Goal: Information Seeking & Learning: Learn about a topic

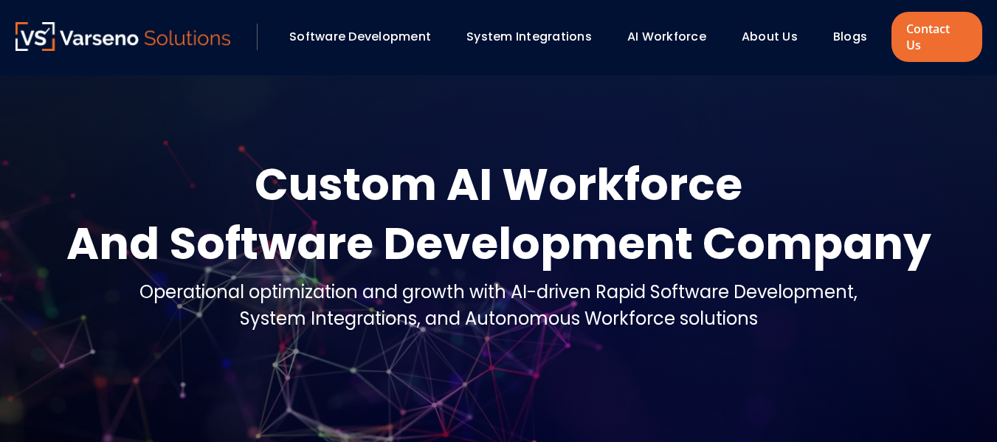
click at [845, 30] on link "Blogs" at bounding box center [851, 36] width 34 height 17
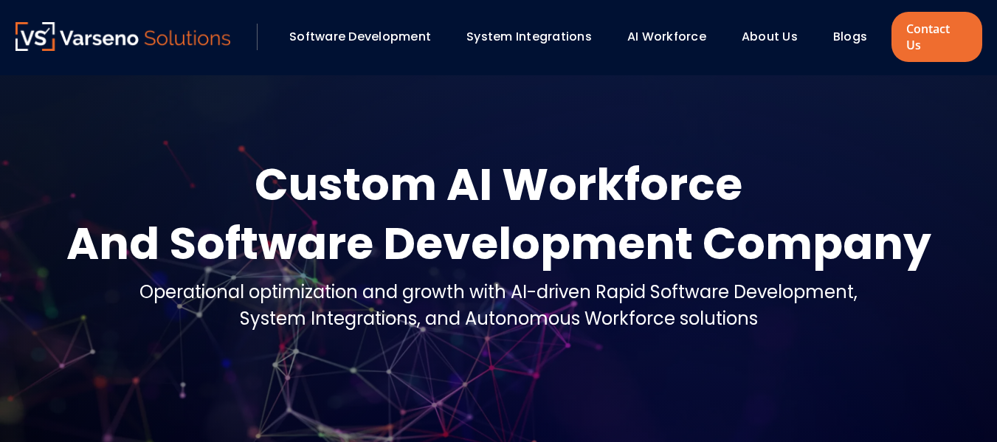
click at [845, 30] on link "Blogs" at bounding box center [851, 36] width 34 height 17
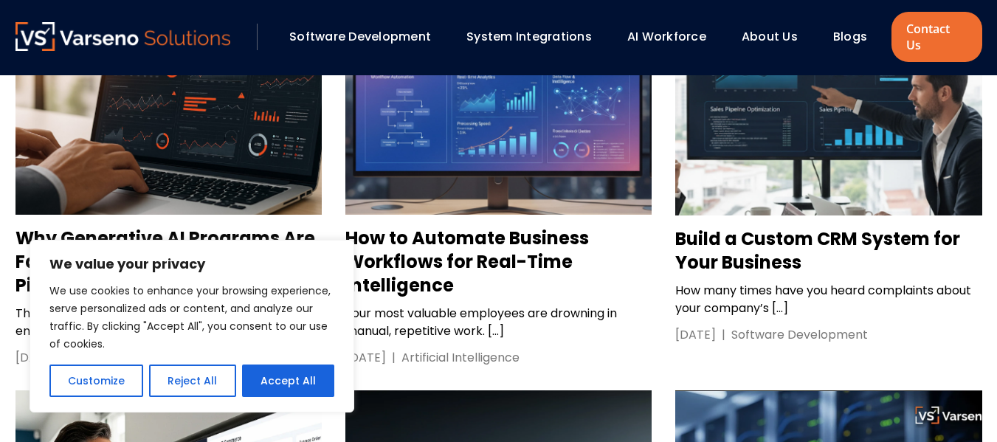
scroll to position [1502, 0]
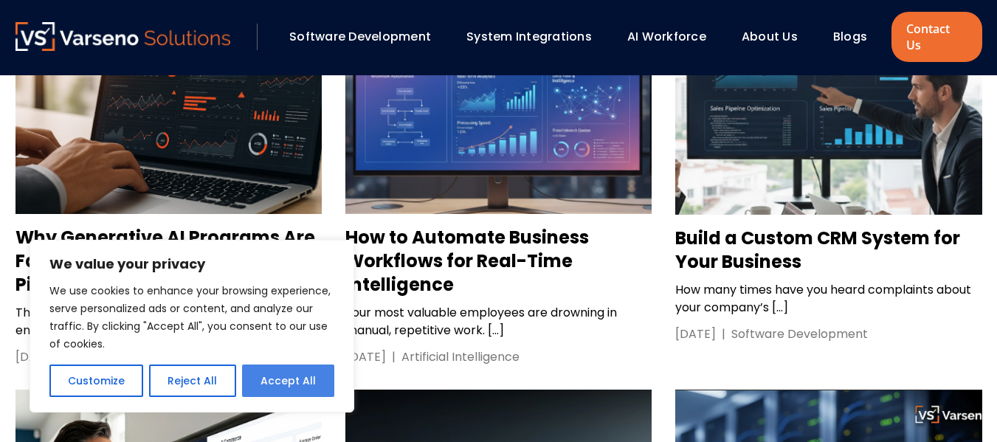
click at [259, 376] on button "Accept All" at bounding box center [288, 381] width 92 height 32
checkbox input "true"
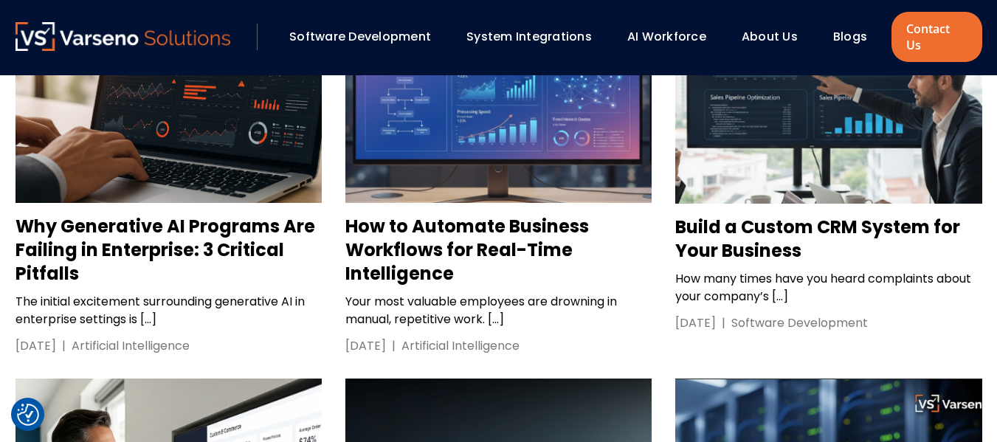
scroll to position [1514, 0]
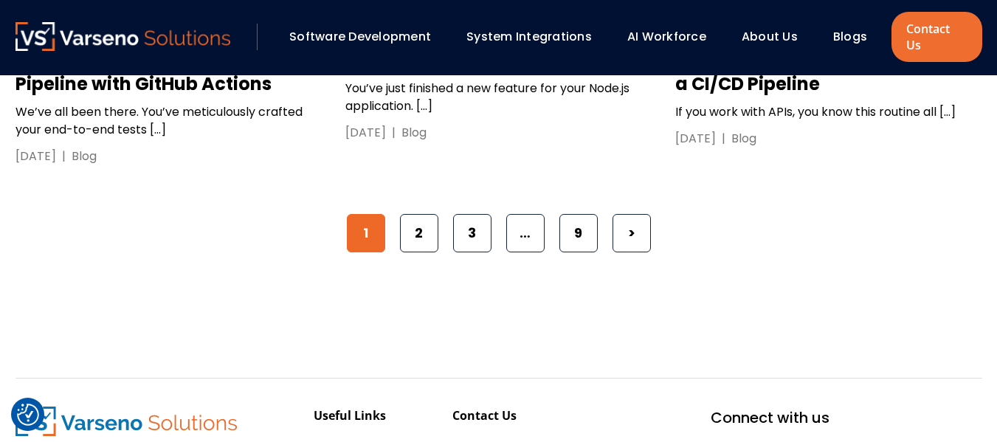
scroll to position [2532, 0]
click at [421, 213] on link "2" at bounding box center [419, 232] width 38 height 38
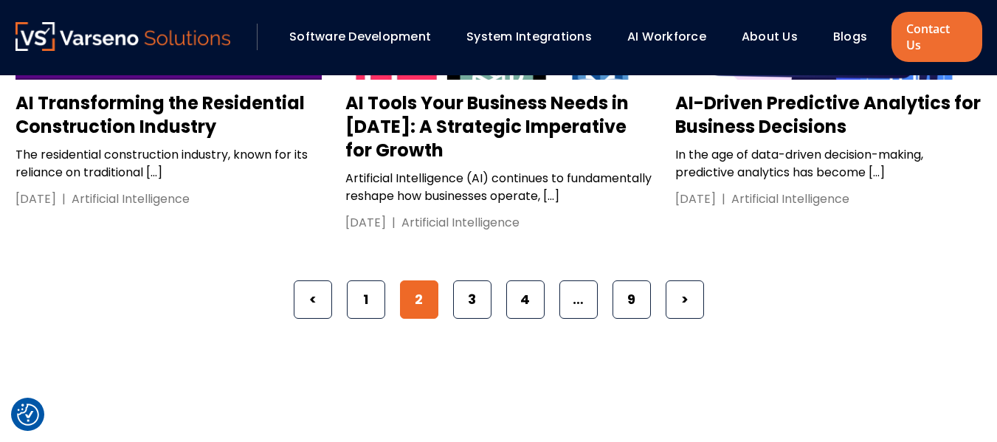
scroll to position [2461, 0]
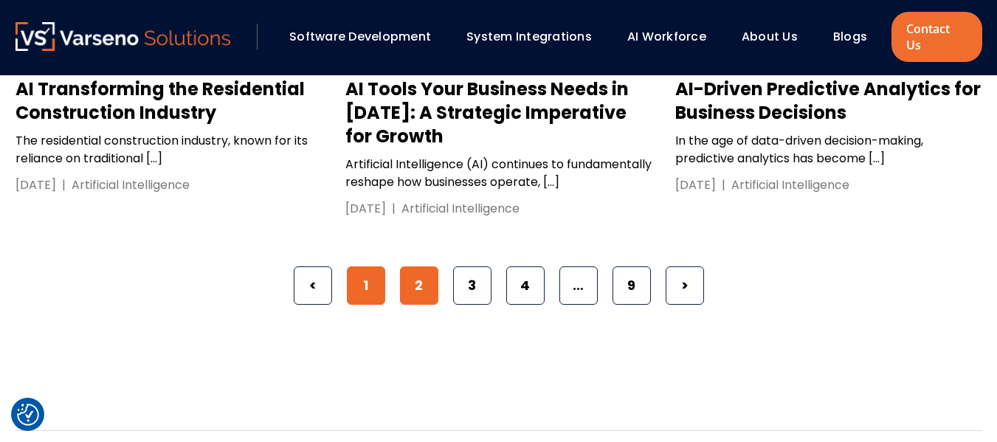
click at [368, 282] on link "1" at bounding box center [366, 286] width 38 height 38
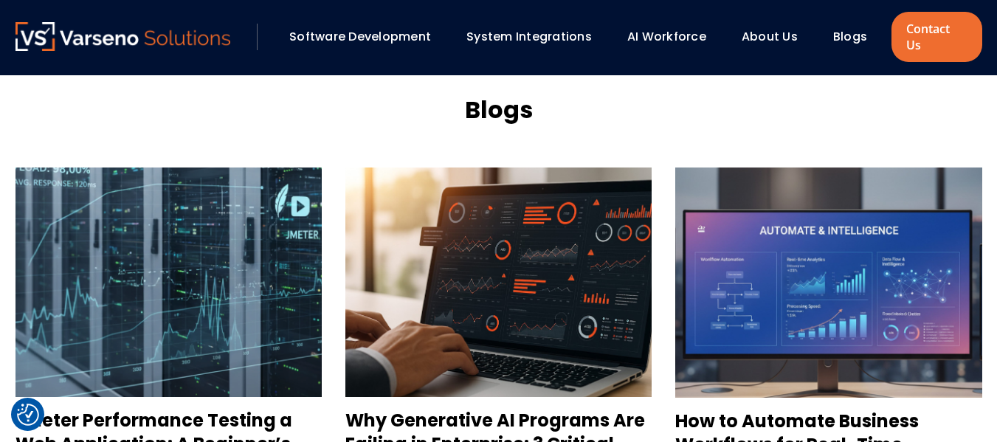
scroll to position [1318, 0]
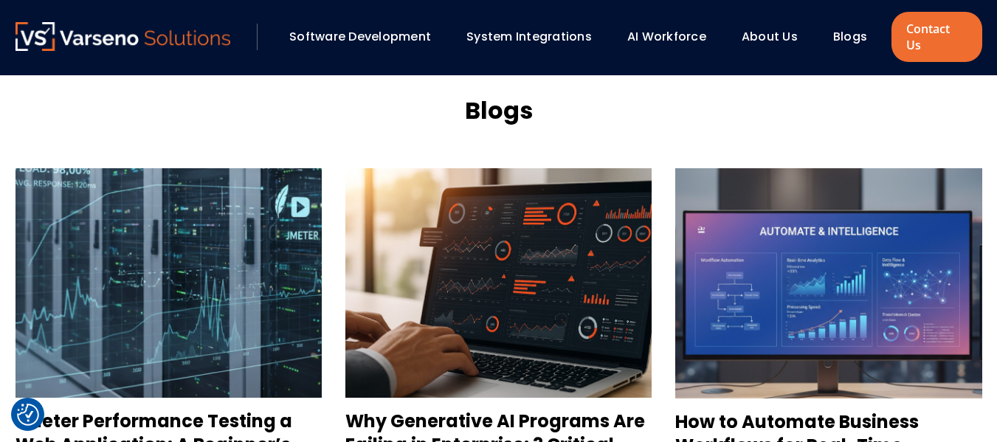
click at [218, 410] on h3 "JMeter Performance Testing a Web Application: A Beginner’s Guide" at bounding box center [169, 445] width 306 height 71
click at [104, 410] on h3 "JMeter Performance Testing a Web Application: A Beginner’s Guide" at bounding box center [169, 445] width 306 height 71
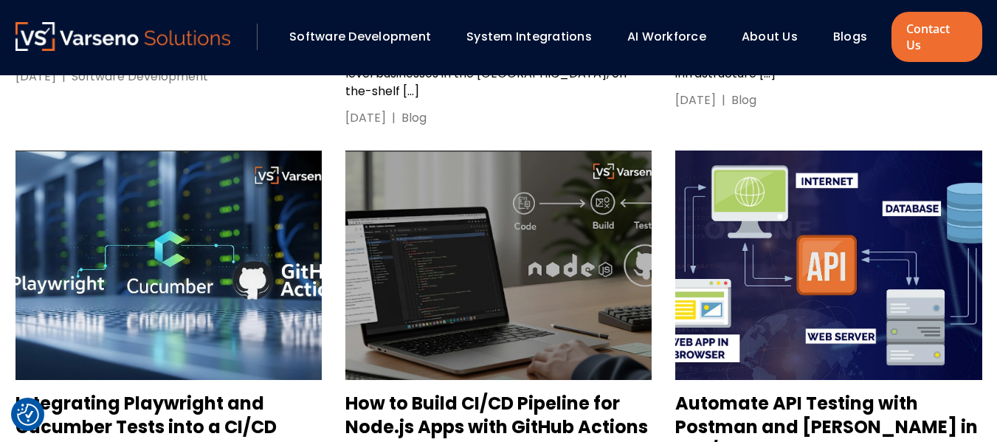
scroll to position [2192, 0]
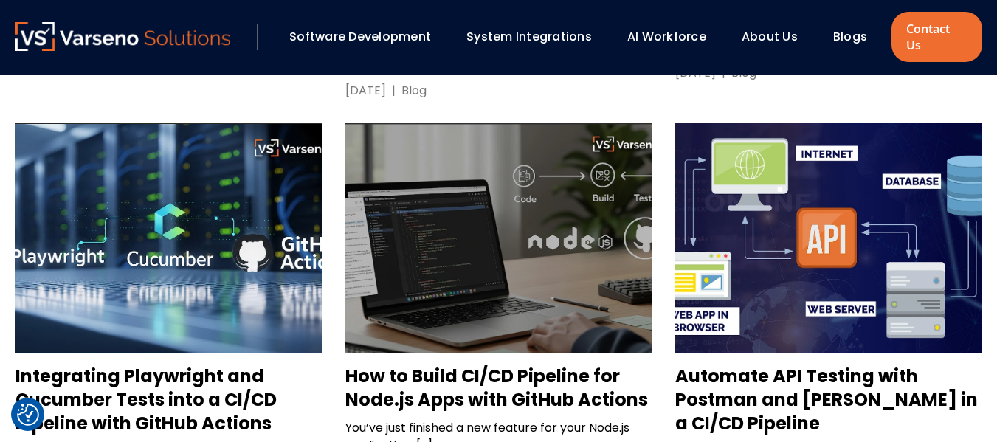
click at [167, 365] on h3 "Integrating Playwright and Cucumber Tests into a CI/CD Pipeline with GitHub Act…" at bounding box center [169, 400] width 306 height 71
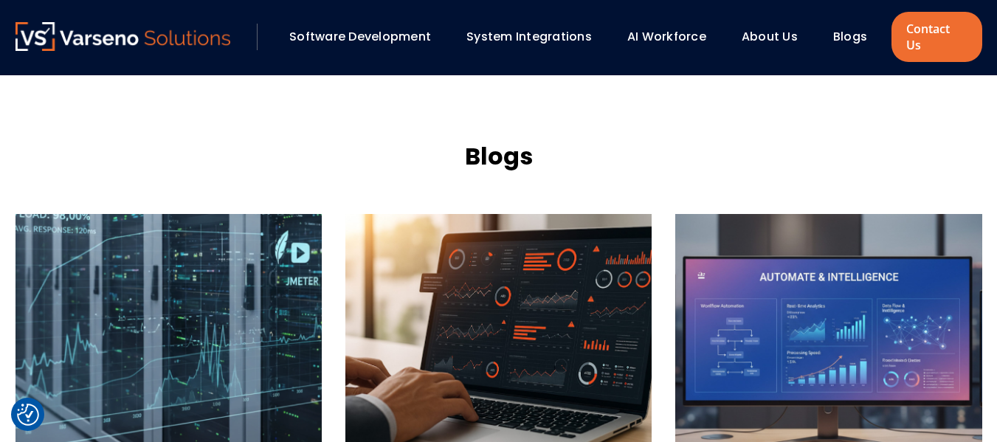
scroll to position [1274, 0]
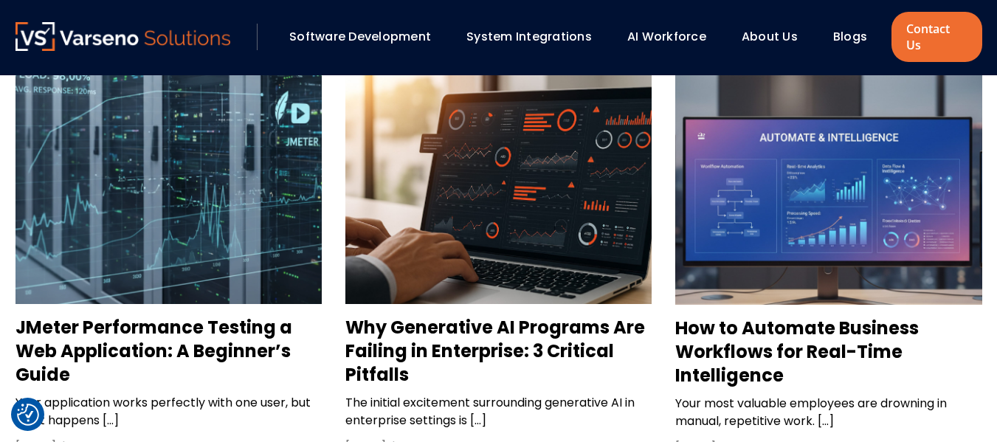
scroll to position [1412, 0]
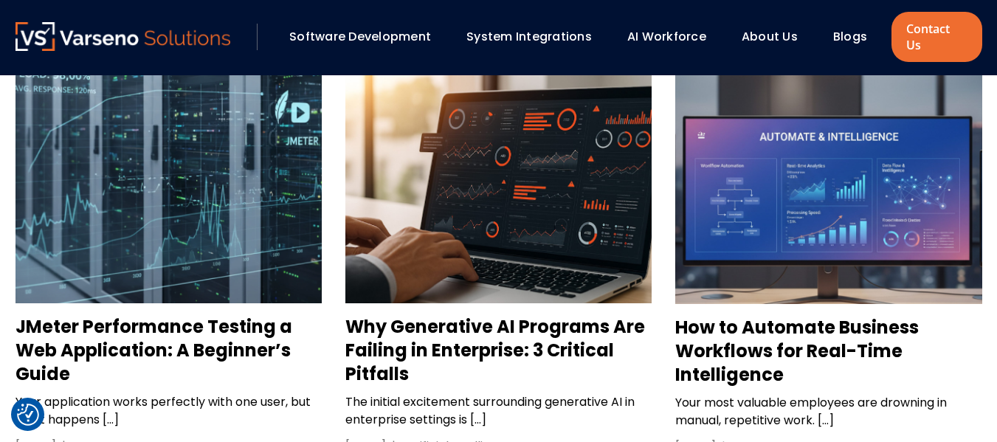
click at [392, 315] on h3 "Why Generative AI Programs Are Failing in Enterprise: 3 Critical Pitfalls" at bounding box center [499, 350] width 306 height 71
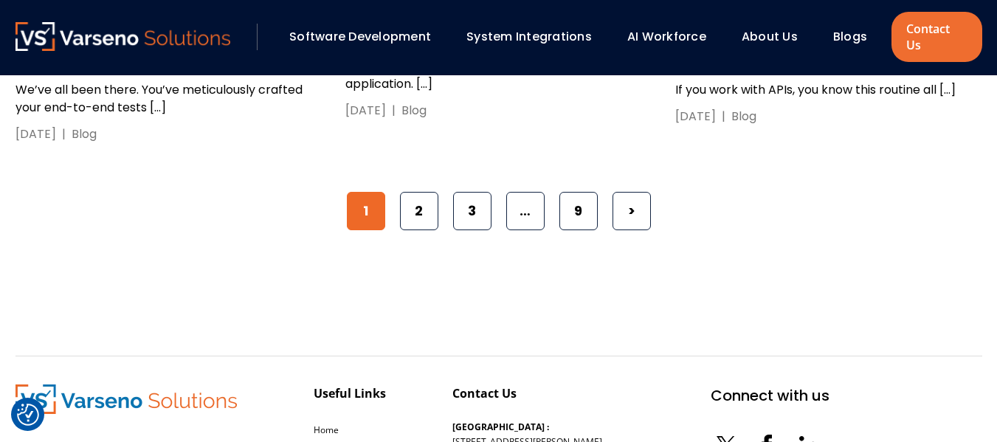
scroll to position [2549, 0]
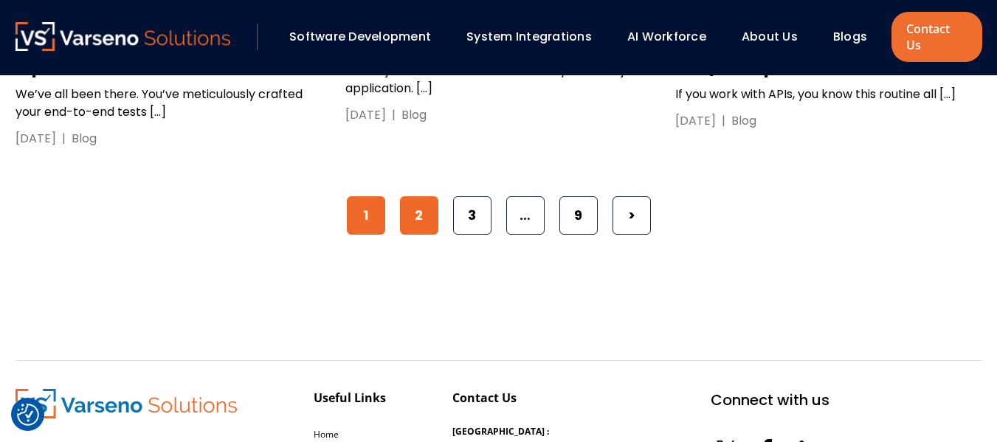
click at [428, 196] on link "2" at bounding box center [419, 215] width 38 height 38
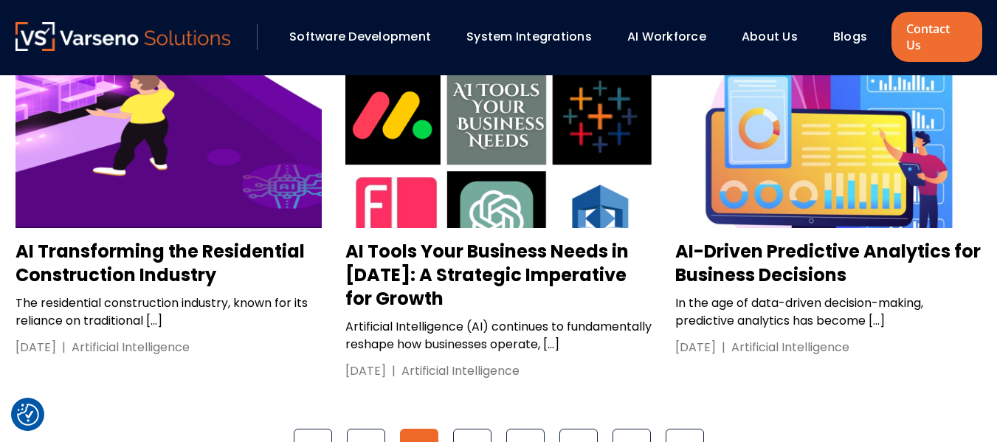
scroll to position [2321, 0]
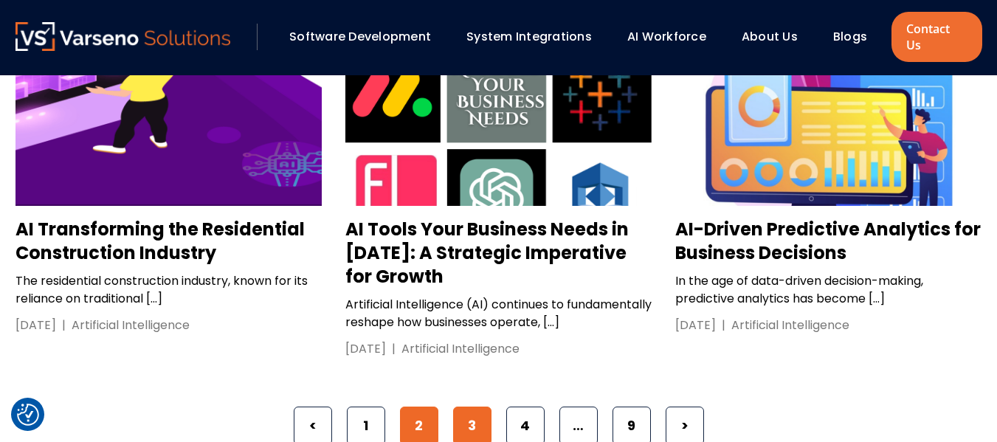
click at [477, 423] on link "3" at bounding box center [472, 426] width 38 height 38
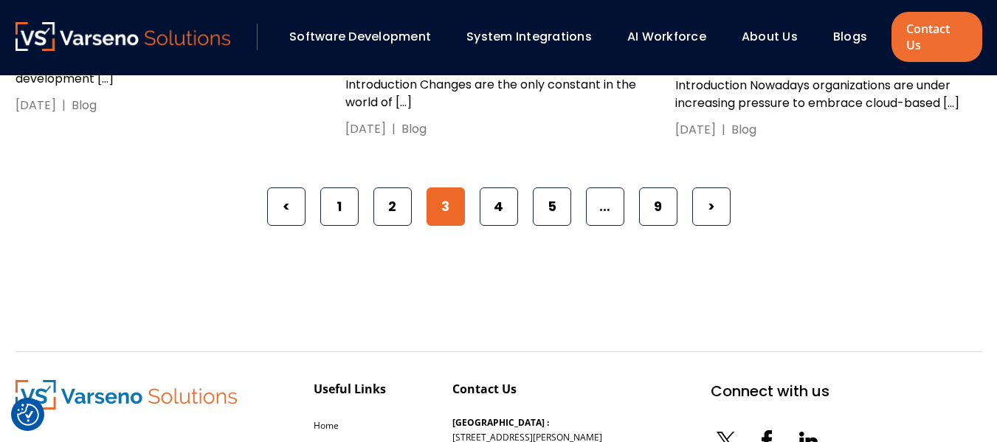
scroll to position [2498, 0]
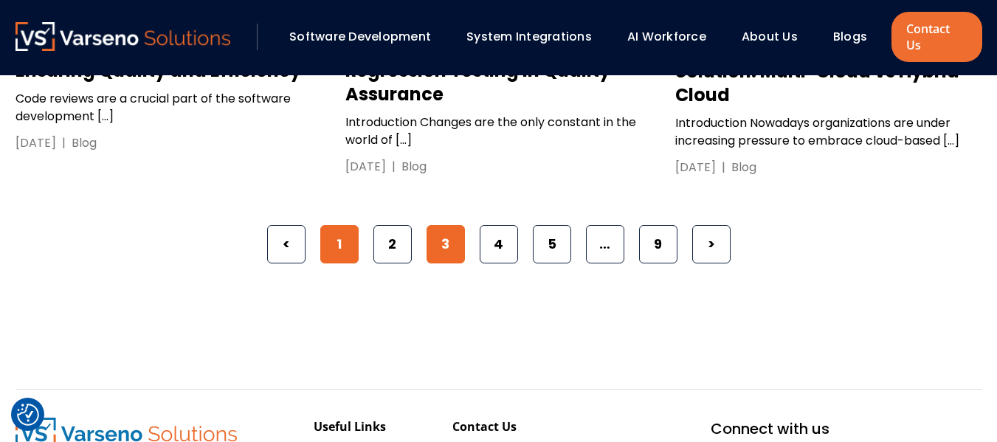
click at [343, 225] on link "1" at bounding box center [339, 244] width 38 height 38
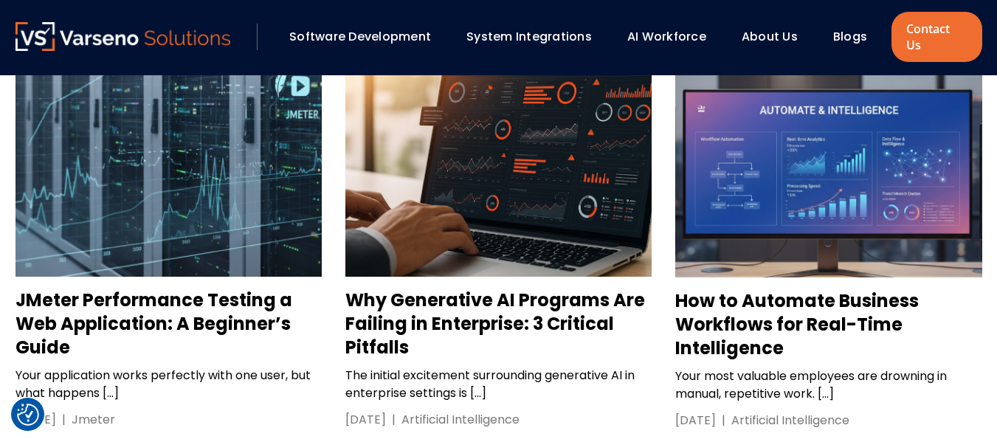
scroll to position [1439, 0]
